Goal: Information Seeking & Learning: Learn about a topic

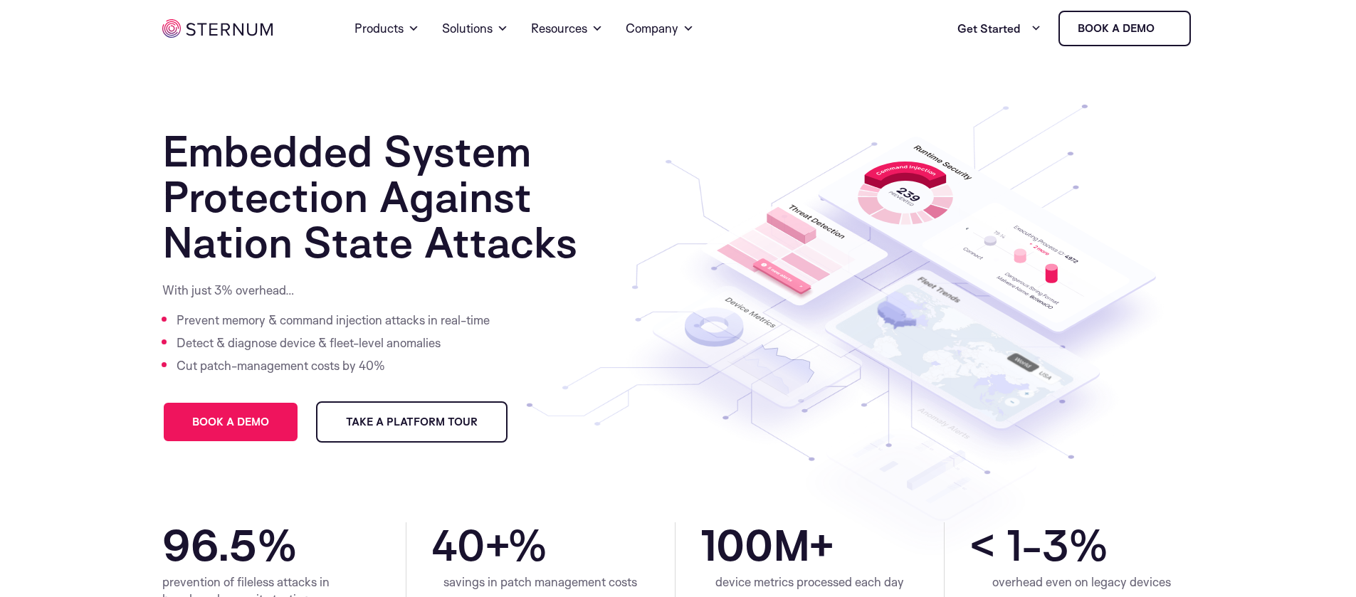
click at [599, 23] on span at bounding box center [596, 28] width 11 height 17
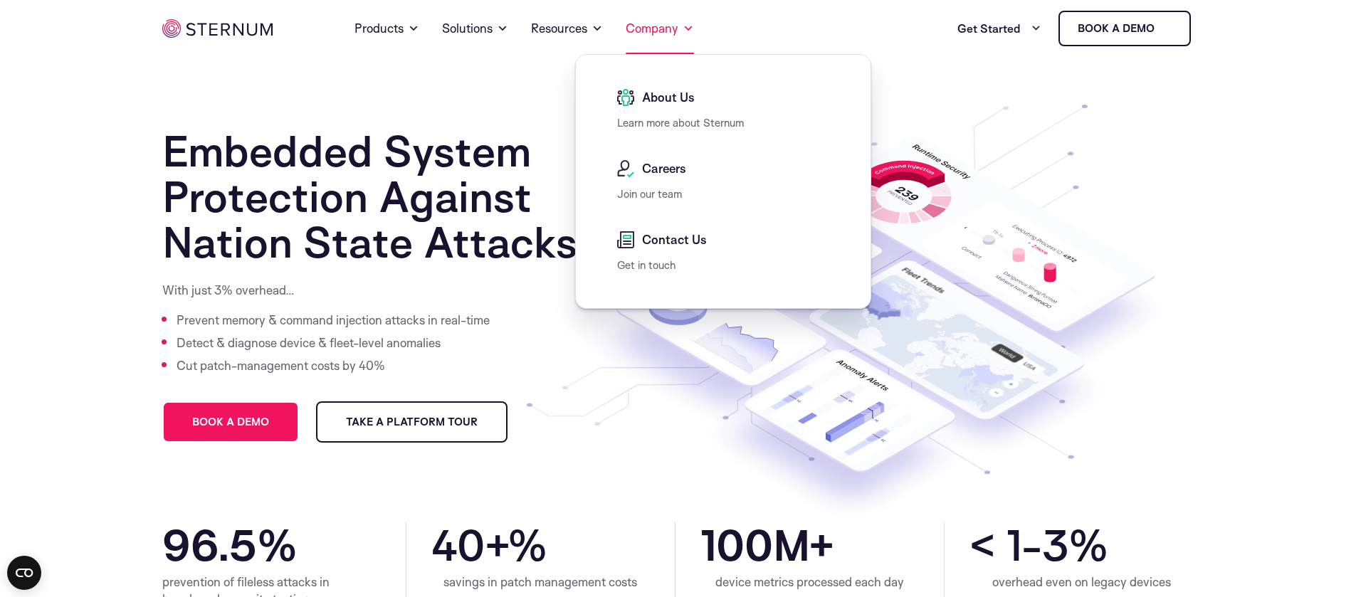
click at [631, 34] on link "Company" at bounding box center [660, 28] width 68 height 51
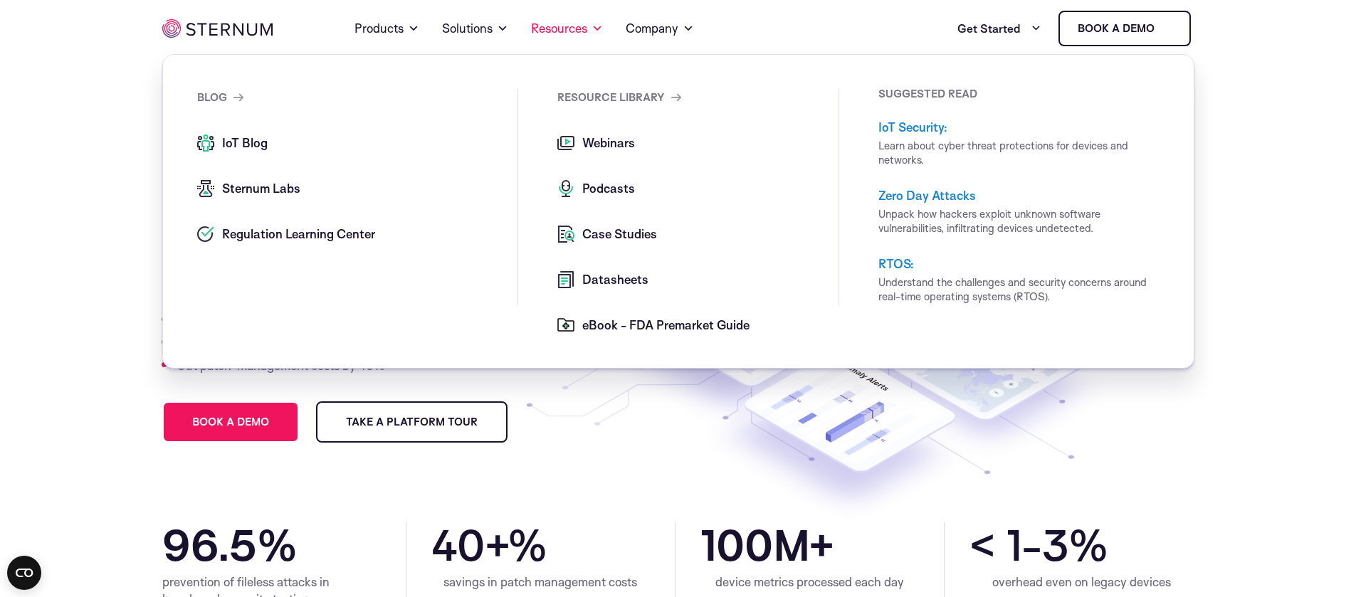
click at [236, 144] on span "IoT Blog" at bounding box center [243, 143] width 49 height 17
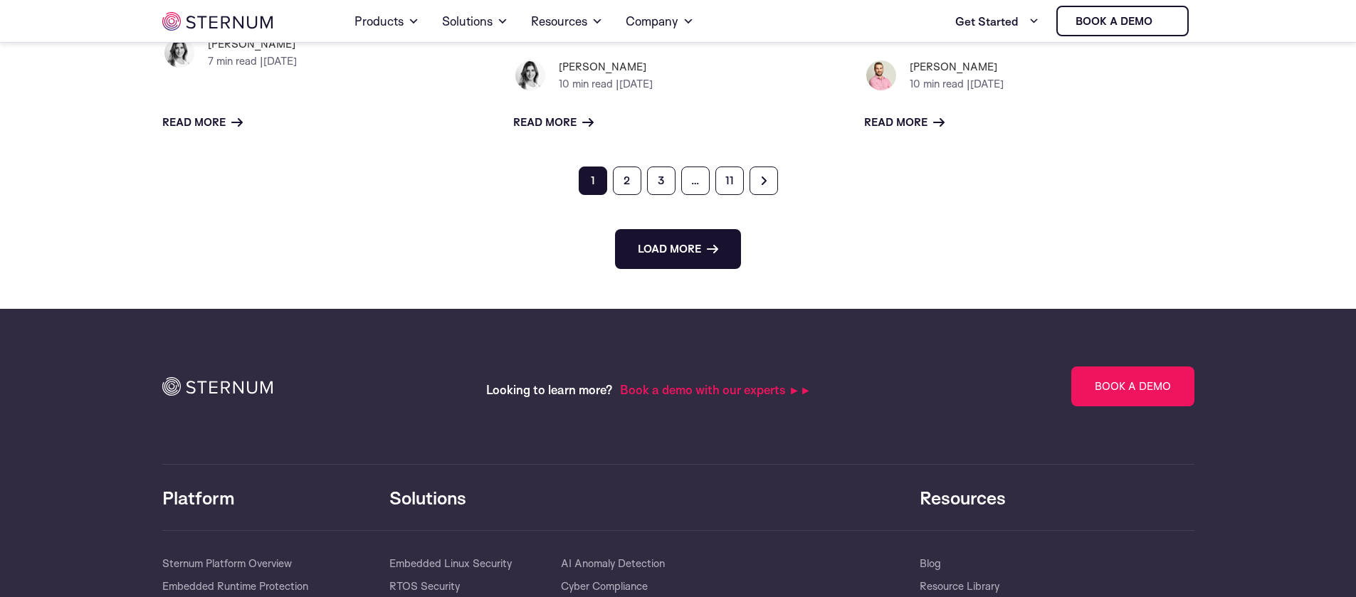
scroll to position [2239, 0]
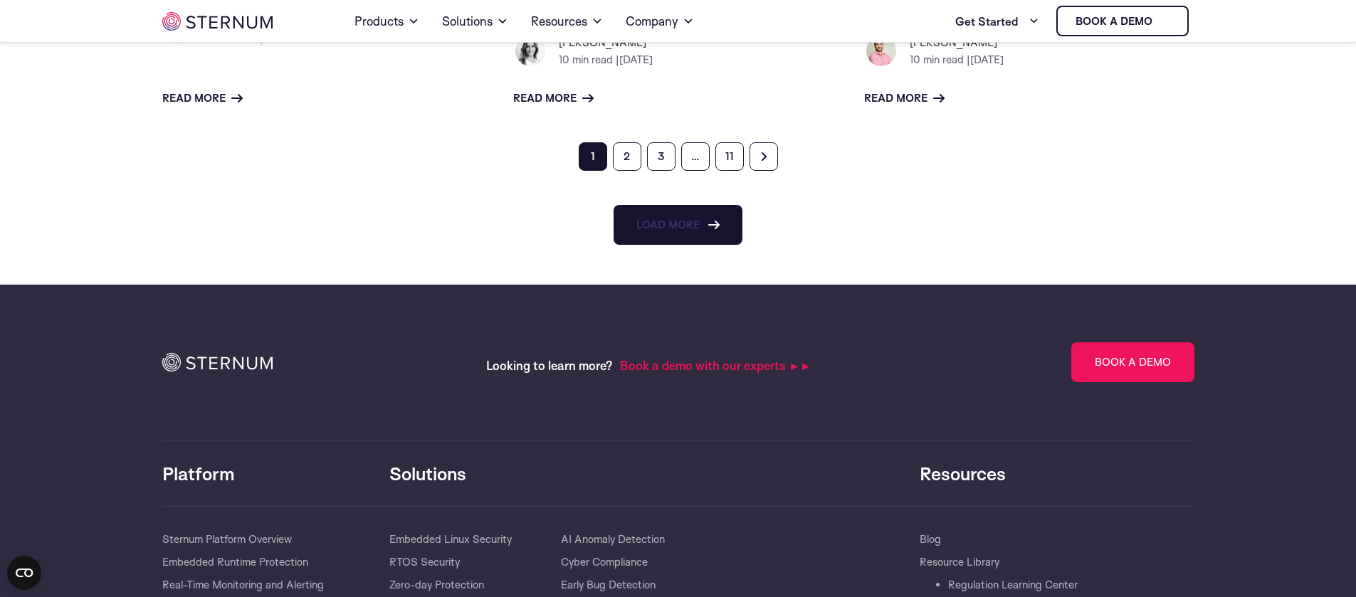
click at [663, 221] on link "Load more" at bounding box center [678, 225] width 129 height 40
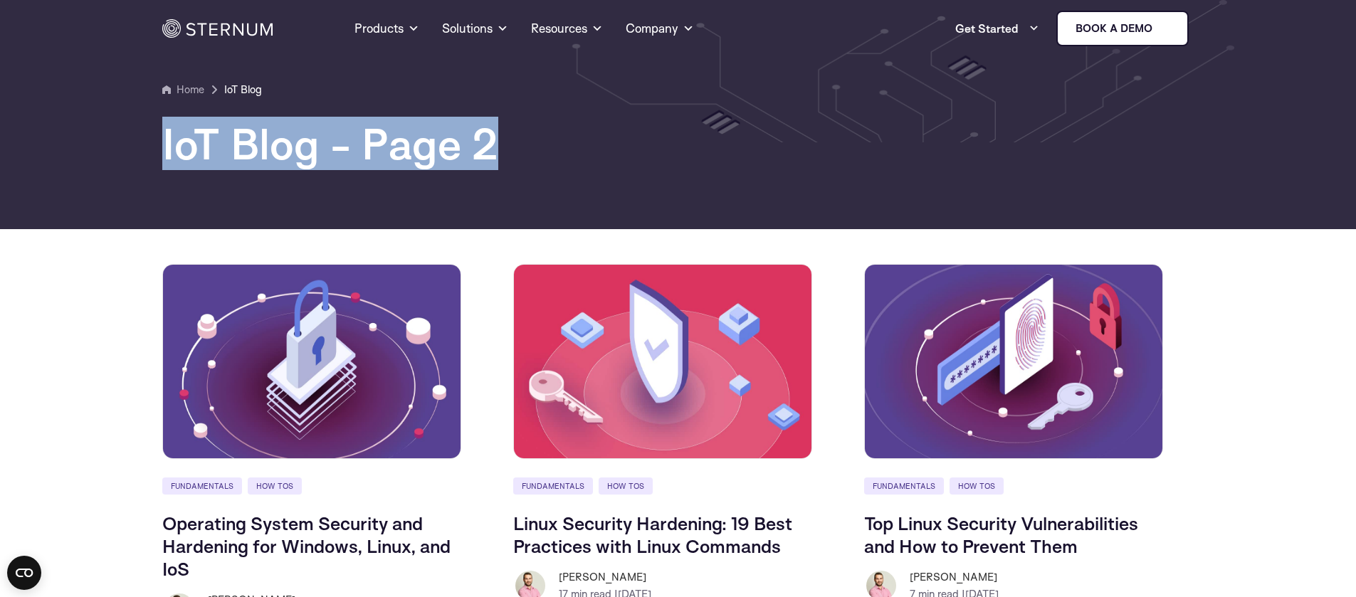
drag, startPoint x: 153, startPoint y: 143, endPoint x: 533, endPoint y: 149, distance: 380.1
click at [533, 149] on div "Home IoT Blog IoT Blog - Page 2" at bounding box center [678, 155] width 1053 height 148
click at [475, 201] on div "Home IoT Blog IoT Blog - Page 2" at bounding box center [678, 155] width 1053 height 148
drag, startPoint x: 166, startPoint y: 139, endPoint x: 539, endPoint y: 138, distance: 373.0
click at [539, 138] on h1 "IoT Blog - Page 2" at bounding box center [678, 144] width 1032 height 46
